Goal: Find contact information: Find contact information

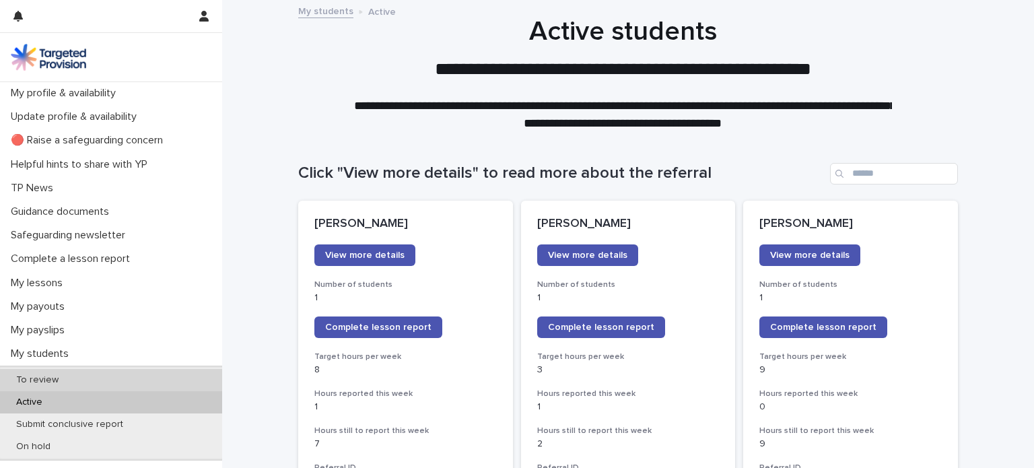
click at [121, 381] on div "To review" at bounding box center [111, 380] width 222 height 22
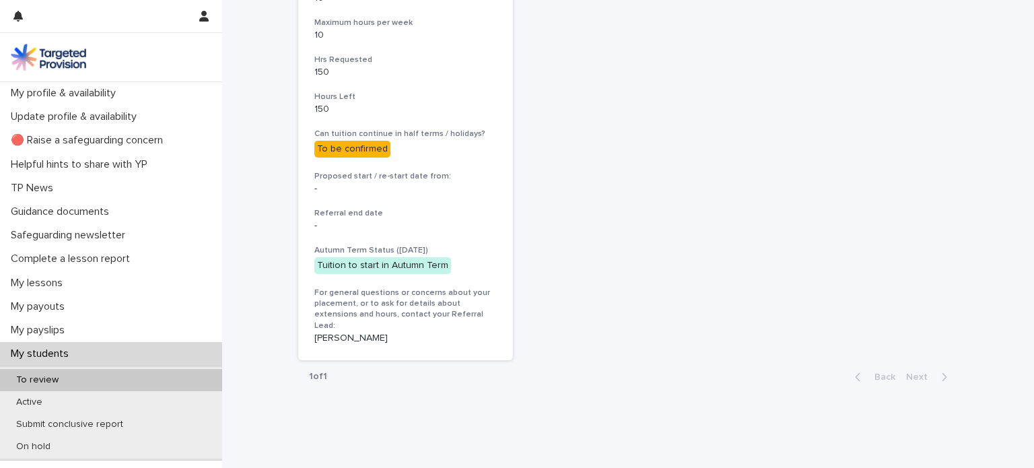
scroll to position [563, 0]
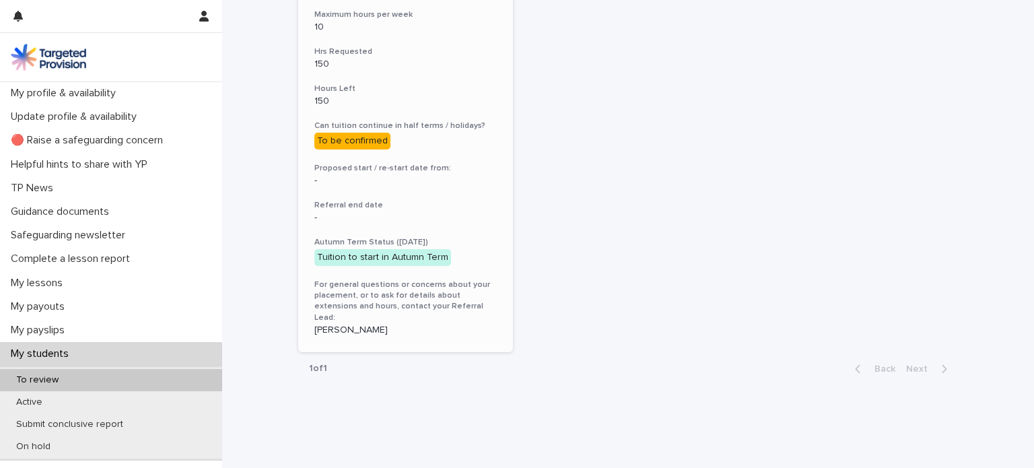
click at [340, 324] on p "[PERSON_NAME]" at bounding box center [405, 329] width 182 height 11
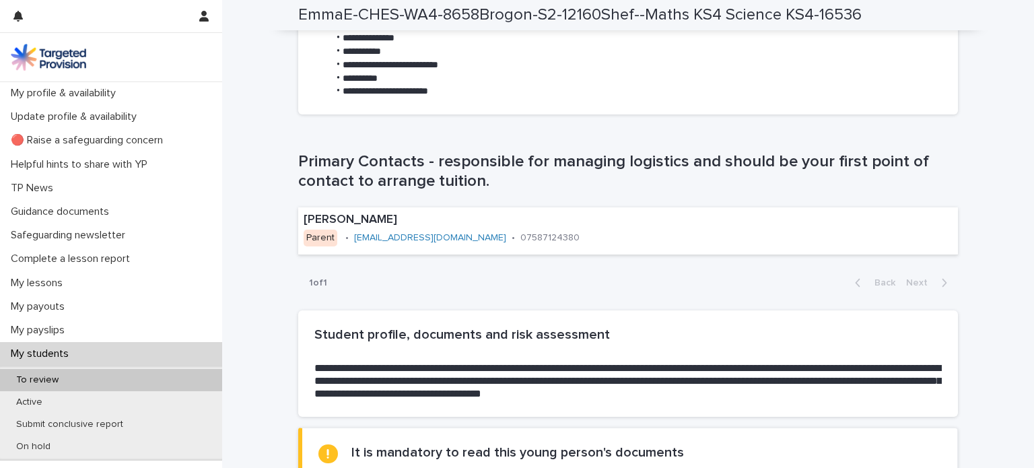
scroll to position [873, 0]
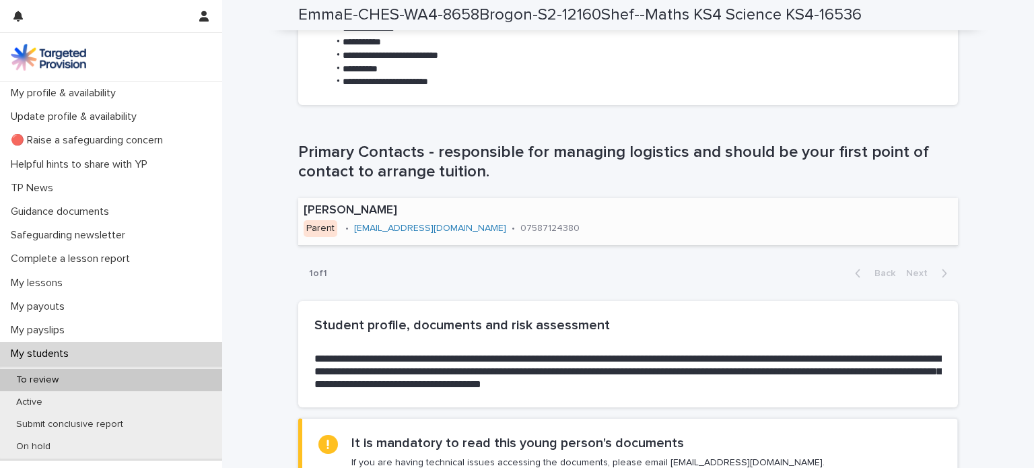
click at [433, 229] on link "[EMAIL_ADDRESS][DOMAIN_NAME]" at bounding box center [430, 227] width 152 height 9
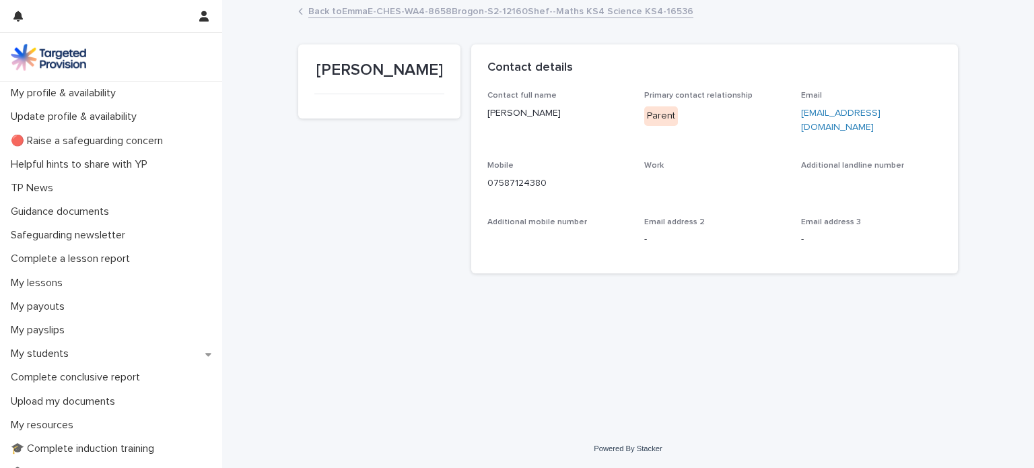
click at [867, 112] on link "[EMAIL_ADDRESS][DOMAIN_NAME]" at bounding box center [840, 120] width 79 height 24
click at [472, 238] on div "Contact full name [PERSON_NAME] Primary contact relationship Parent Email [EMAI…" at bounding box center [714, 182] width 486 height 182
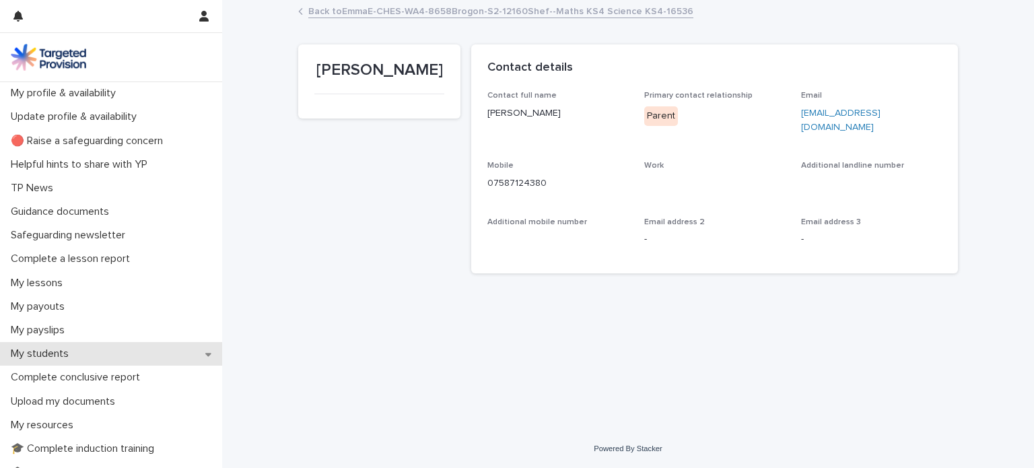
click at [98, 353] on div "My students" at bounding box center [111, 354] width 222 height 24
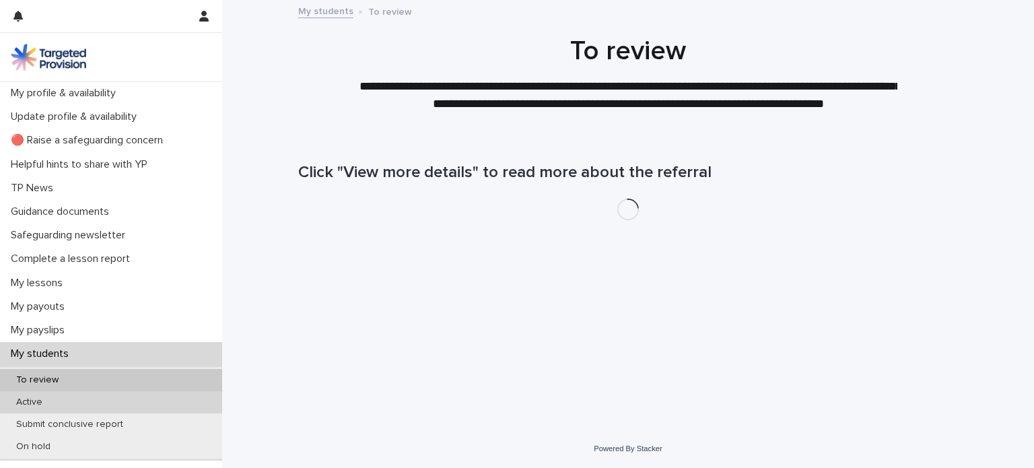
click at [126, 400] on div "Active" at bounding box center [111, 402] width 222 height 22
